Goal: Obtain resource: Obtain resource

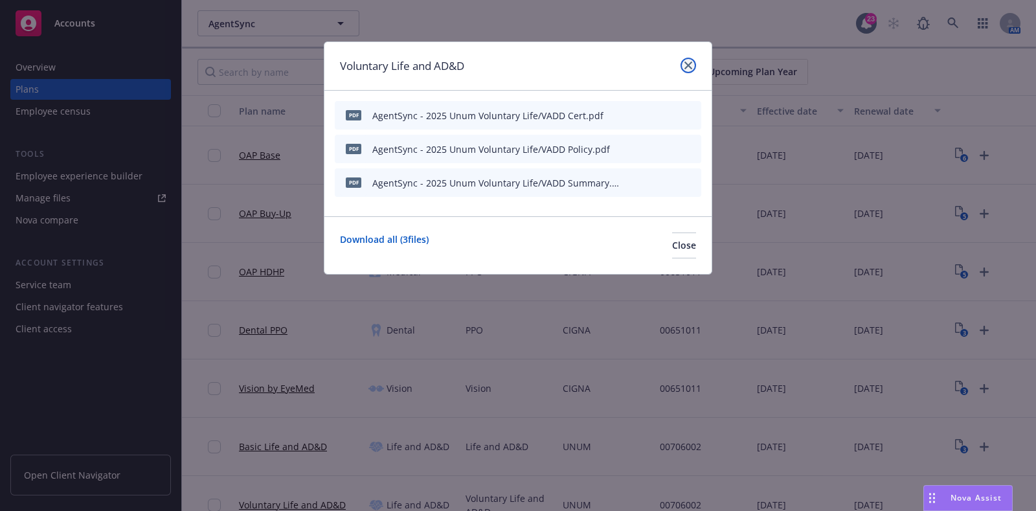
click at [687, 66] on icon "close" at bounding box center [688, 65] width 8 height 8
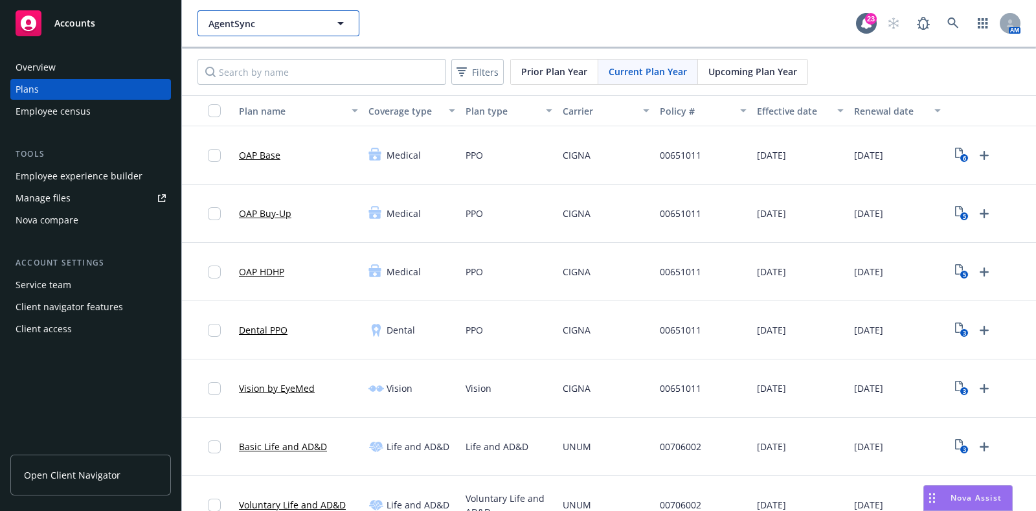
click at [253, 14] on button "AgentSync" at bounding box center [278, 23] width 162 height 26
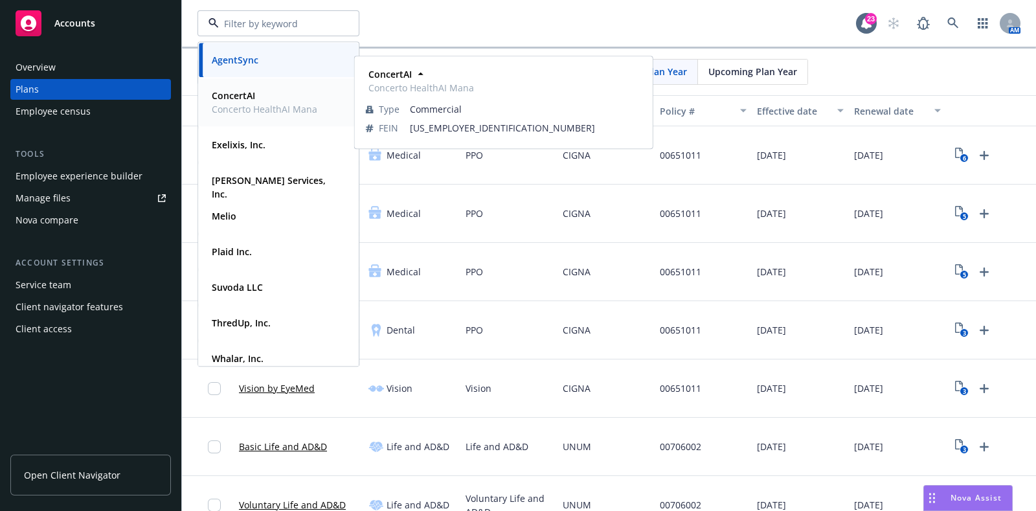
click at [262, 106] on span "Concerto HealthAI Mana" at bounding box center [265, 109] width 106 height 14
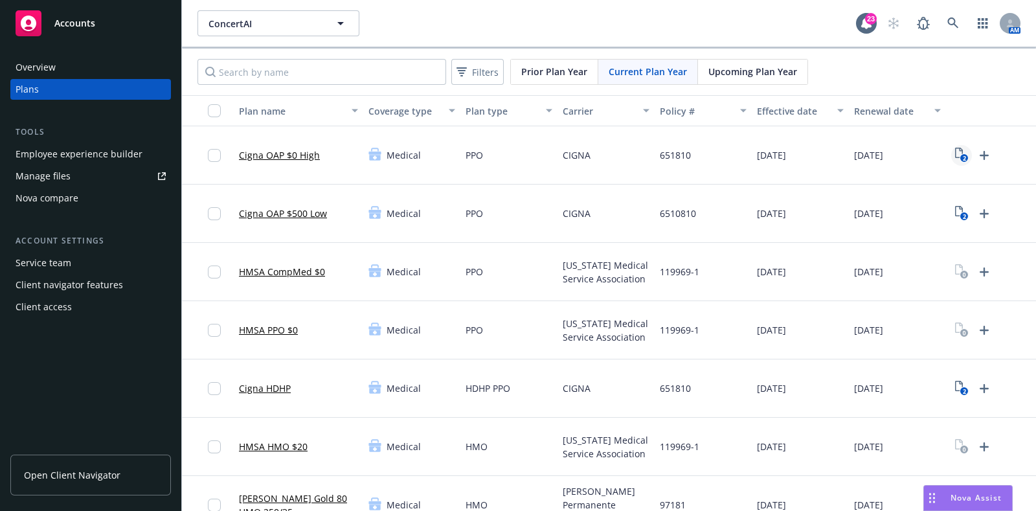
click at [960, 150] on icon "2" at bounding box center [962, 155] width 14 height 15
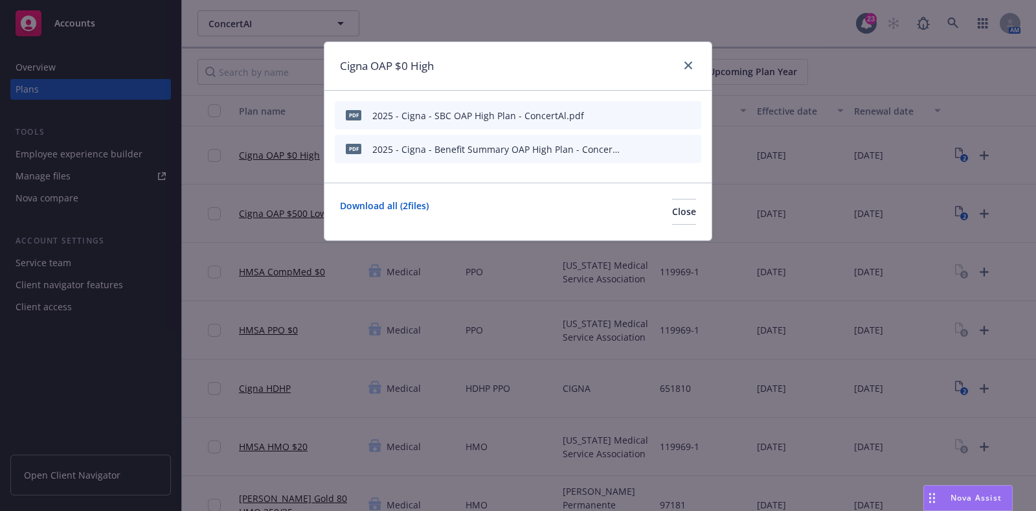
click at [667, 115] on icon "preview file" at bounding box center [668, 114] width 12 height 9
click at [689, 63] on icon "close" at bounding box center [688, 65] width 8 height 8
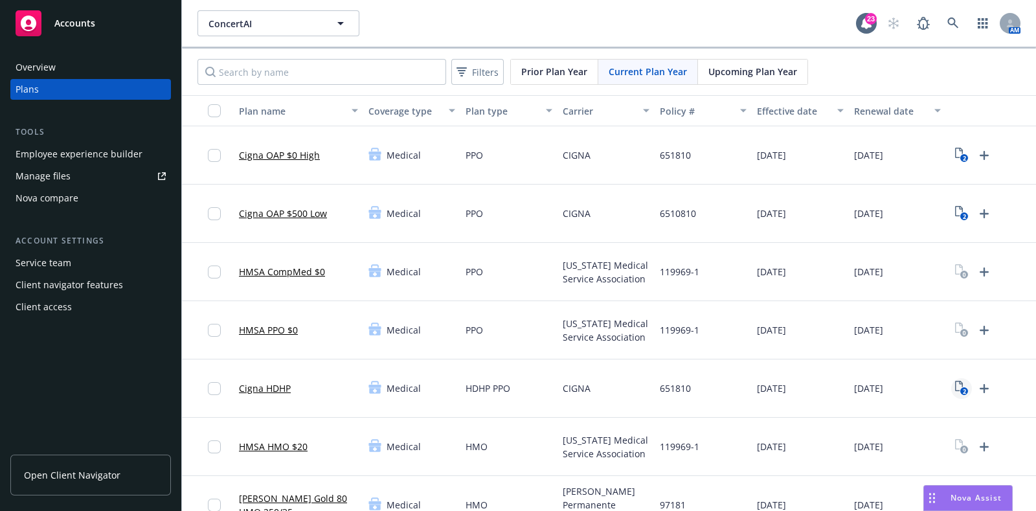
click at [959, 390] on rect "View Plan Documents" at bounding box center [963, 391] width 8 height 8
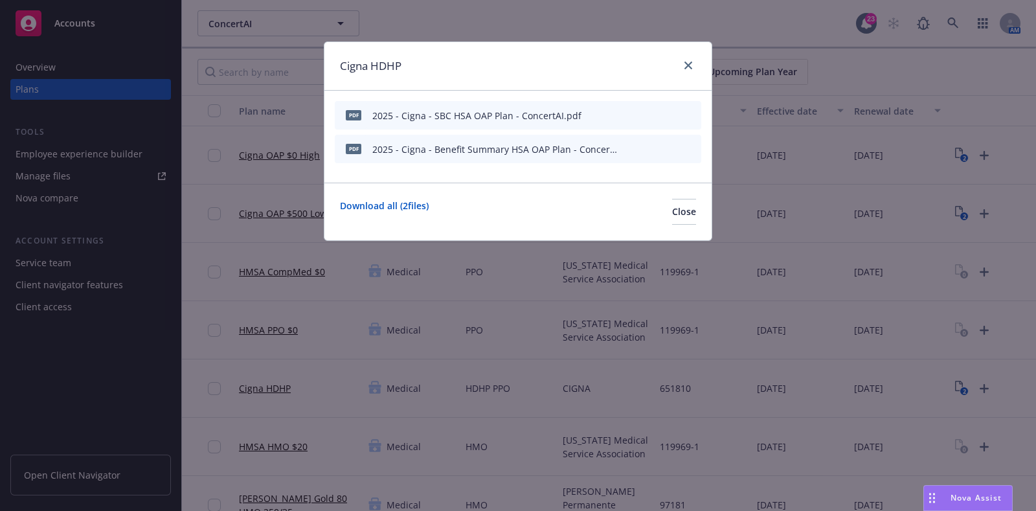
click at [666, 110] on icon "preview file" at bounding box center [668, 114] width 12 height 9
click at [692, 64] on link "close" at bounding box center [688, 66] width 16 height 16
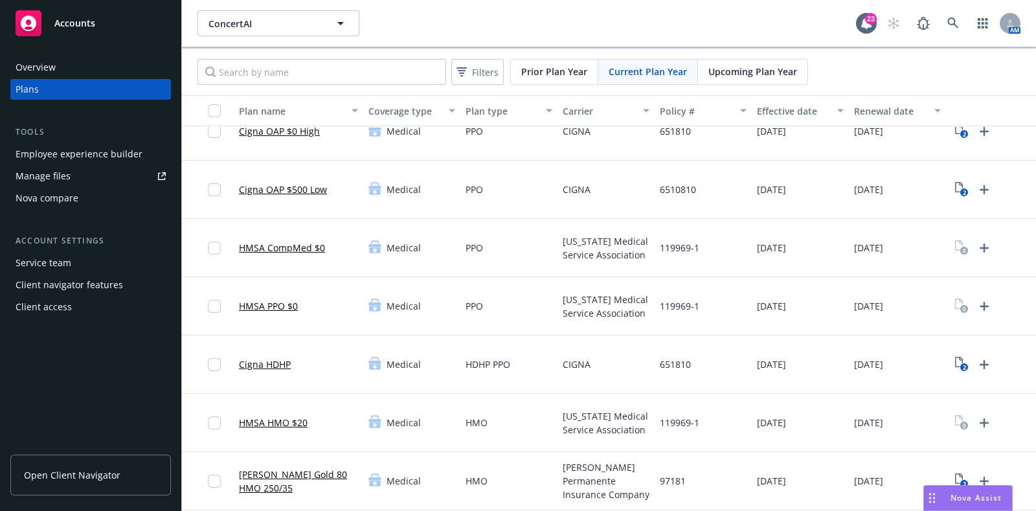
scroll to position [243, 0]
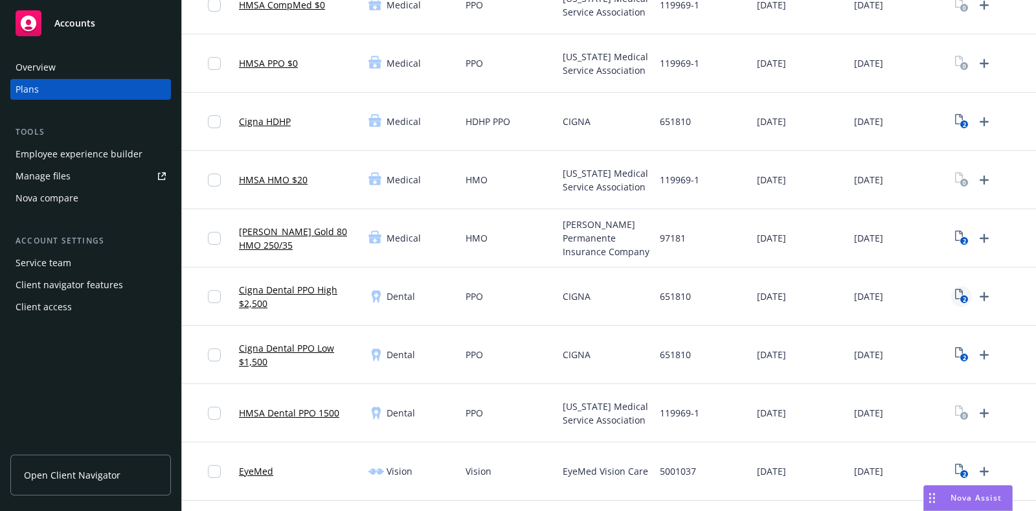
click at [958, 290] on icon "2" at bounding box center [962, 296] width 14 height 15
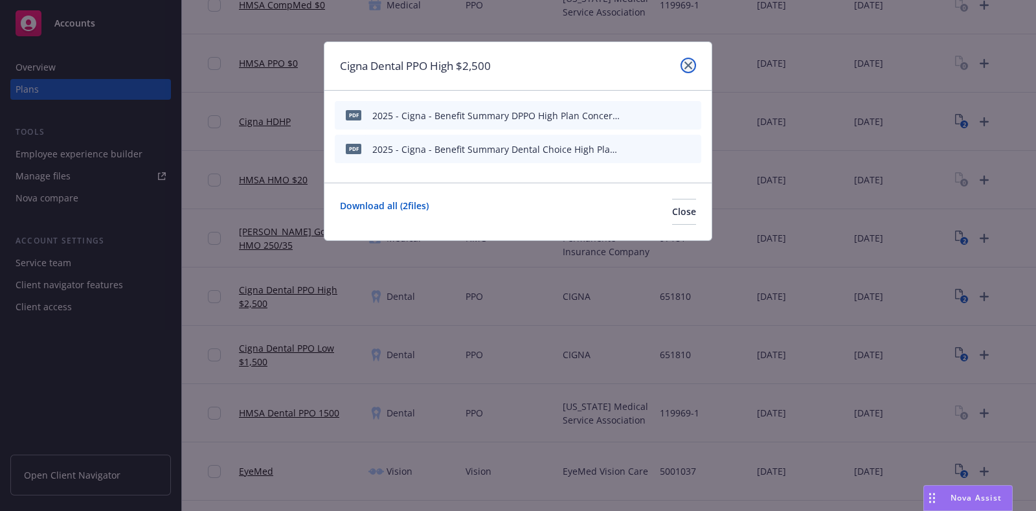
click at [685, 61] on icon "close" at bounding box center [688, 65] width 8 height 8
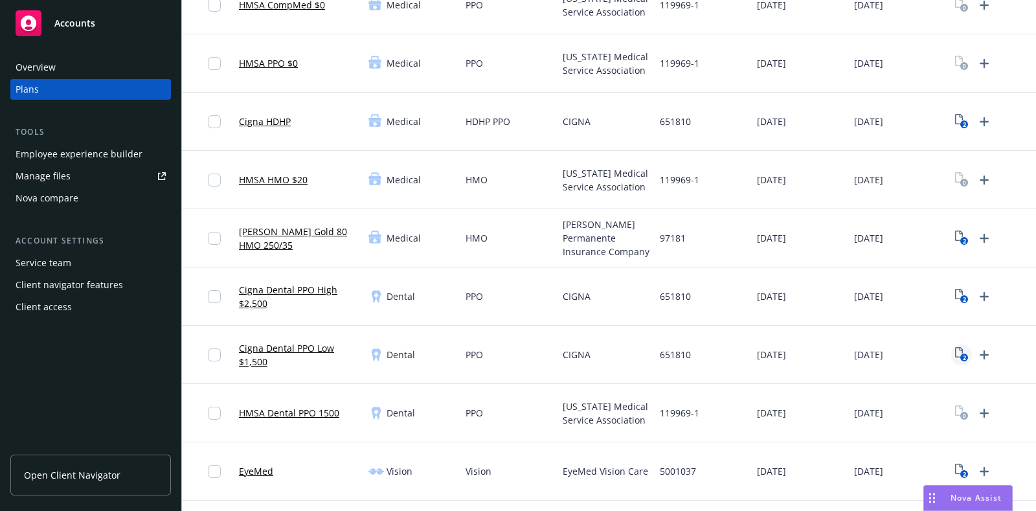
click at [963, 350] on icon "2" at bounding box center [962, 354] width 14 height 15
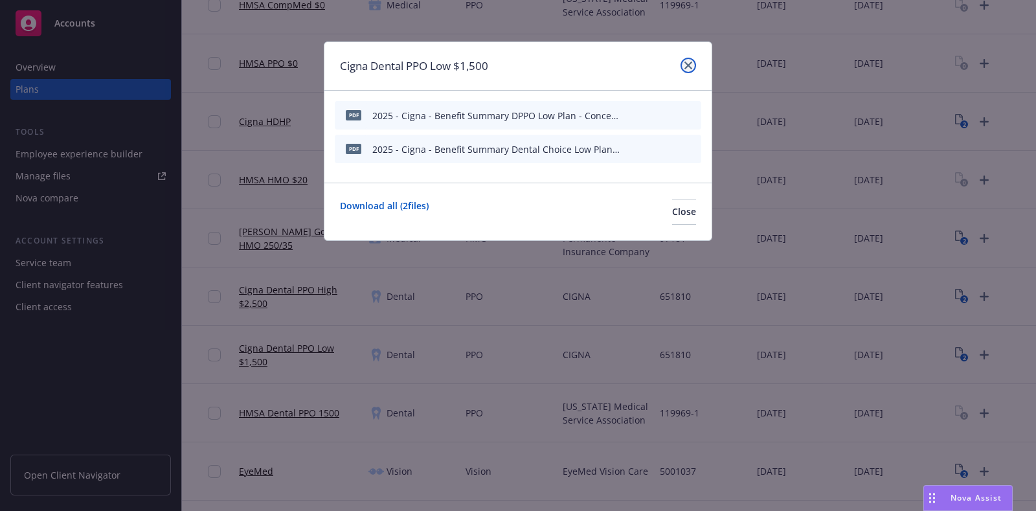
click at [689, 60] on link "close" at bounding box center [688, 66] width 16 height 16
